Goal: Information Seeking & Learning: Learn about a topic

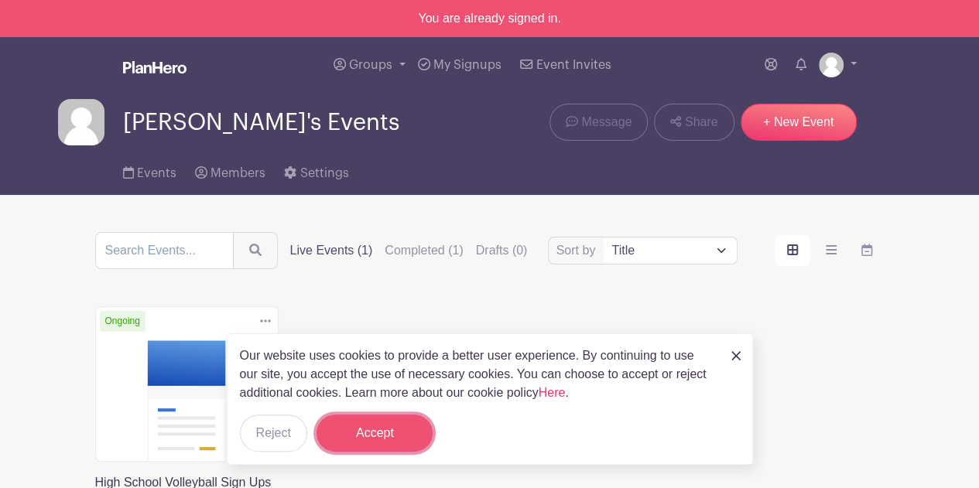
click at [403, 443] on button "Accept" at bounding box center [375, 433] width 116 height 37
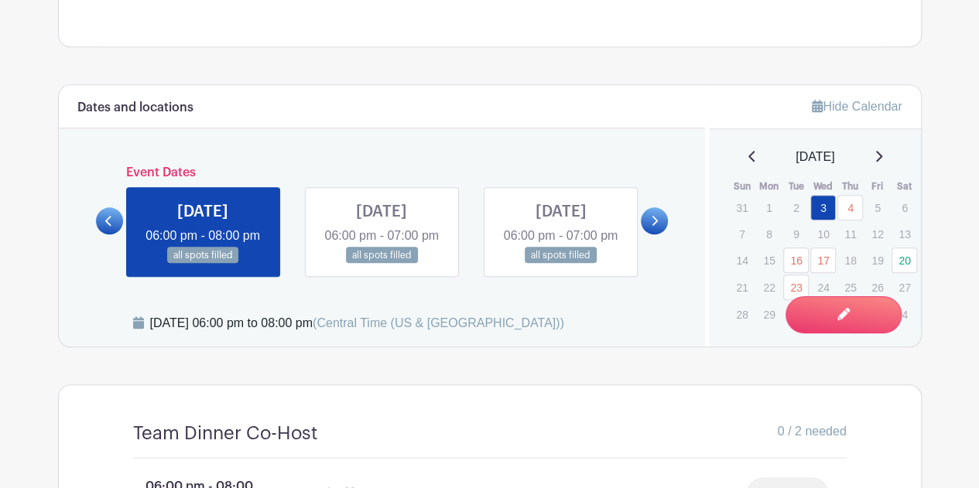
scroll to position [694, 0]
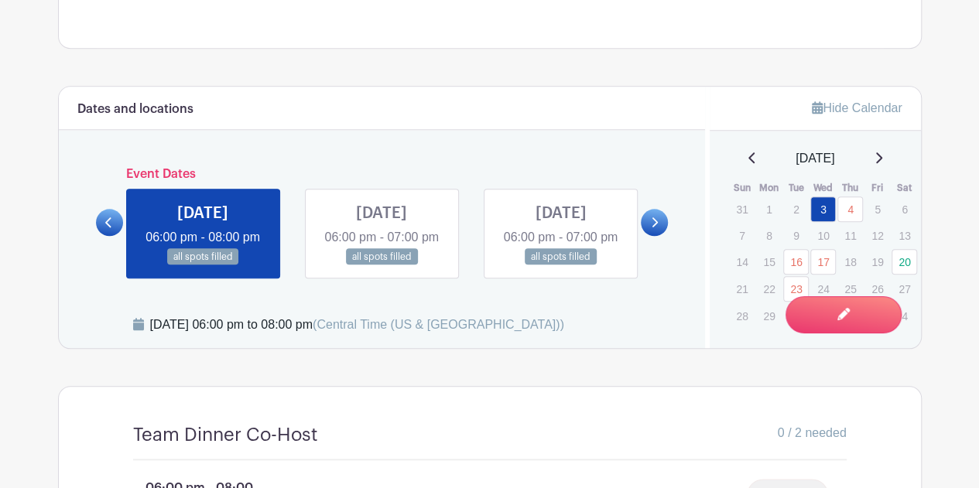
click at [652, 228] on icon at bounding box center [654, 223] width 7 height 12
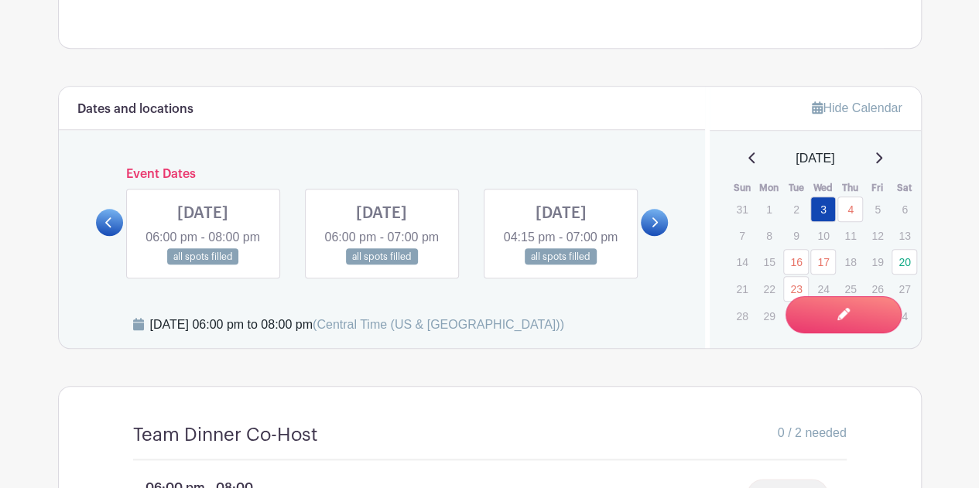
click at [652, 228] on icon at bounding box center [654, 223] width 7 height 12
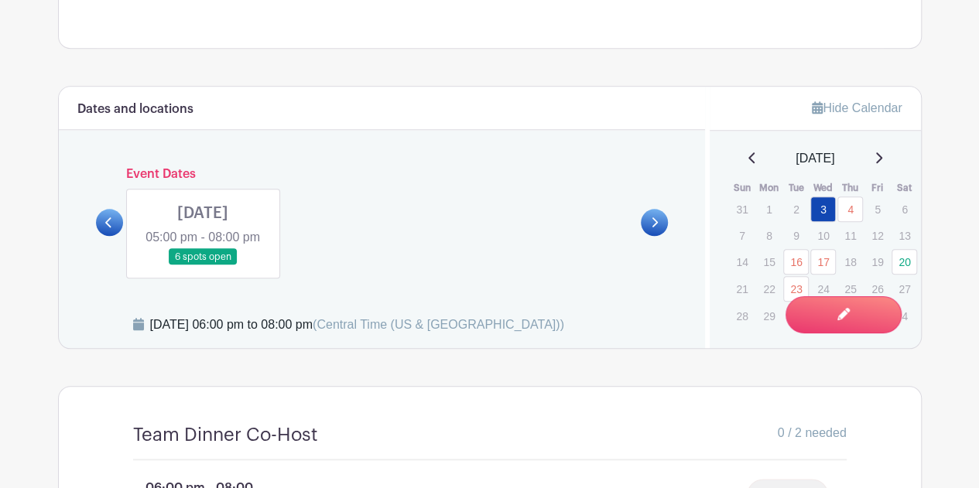
click at [104, 215] on link at bounding box center [109, 222] width 27 height 27
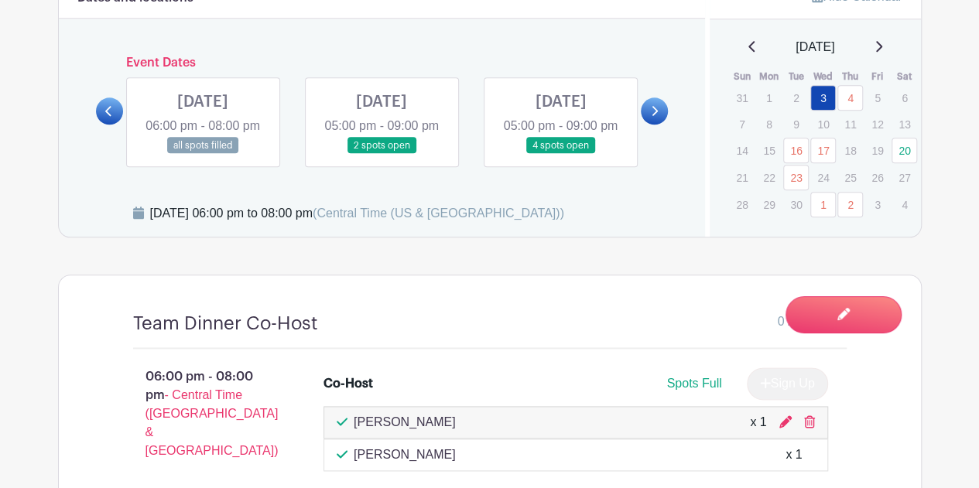
scroll to position [796, 0]
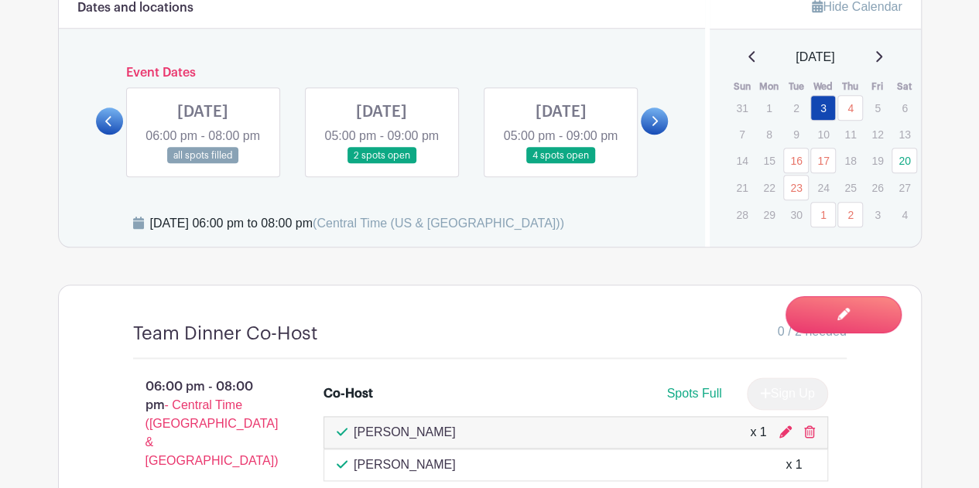
click at [660, 135] on link at bounding box center [654, 121] width 27 height 27
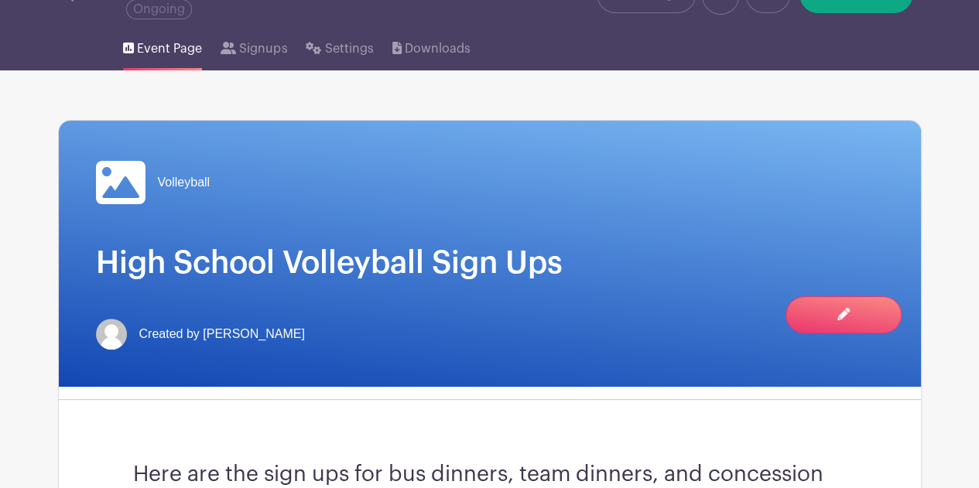
scroll to position [0, 0]
